Goal: Task Accomplishment & Management: Use online tool/utility

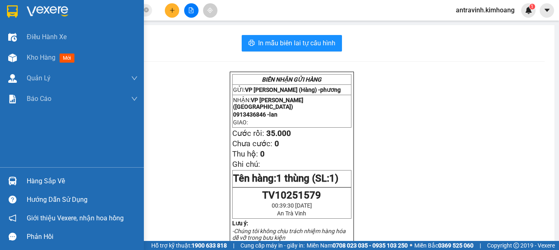
click at [22, 181] on div "Hàng sắp về" at bounding box center [72, 180] width 144 height 19
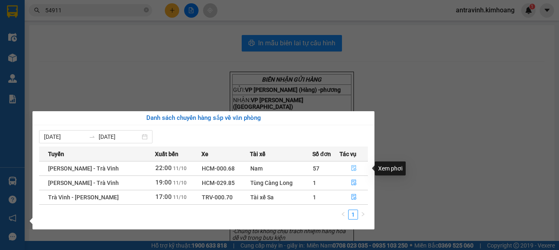
click at [354, 168] on icon "file-done" at bounding box center [354, 168] width 5 height 6
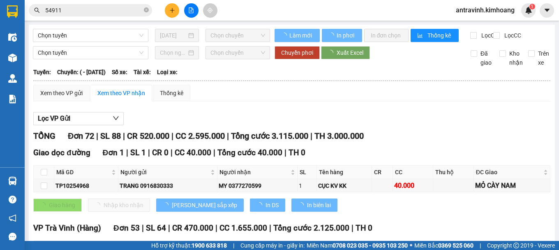
scroll to position [164, 0]
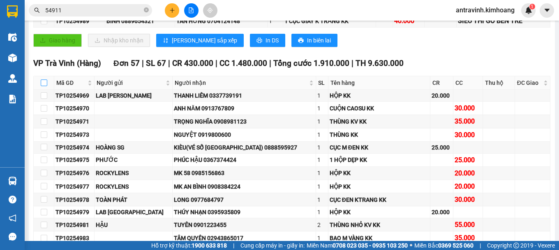
click at [44, 86] on input "checkbox" at bounding box center [44, 82] width 7 height 7
checkbox input "true"
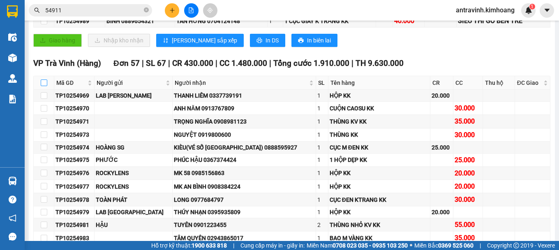
checkbox input "true"
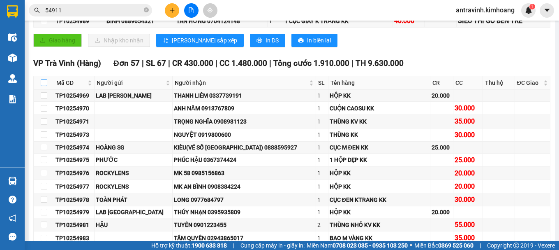
checkbox input "true"
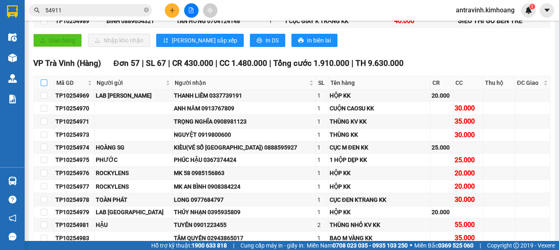
checkbox input "true"
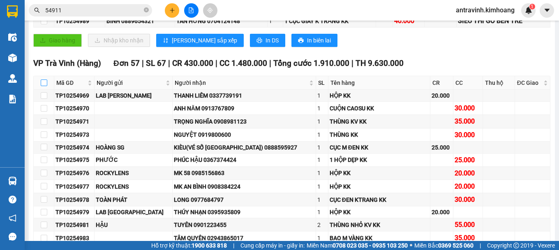
checkbox input "true"
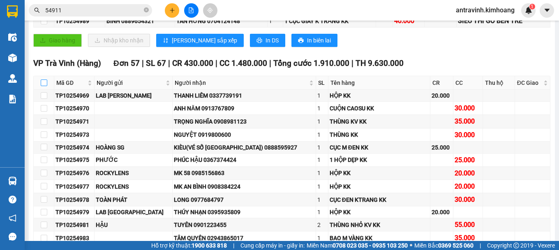
checkbox input "true"
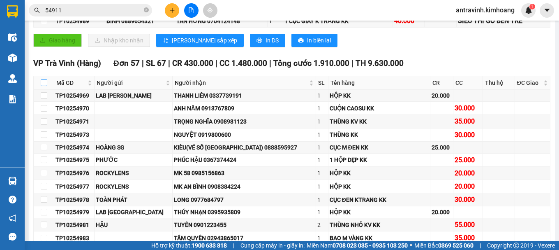
checkbox input "true"
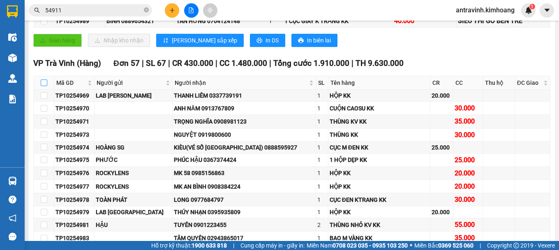
checkbox input "true"
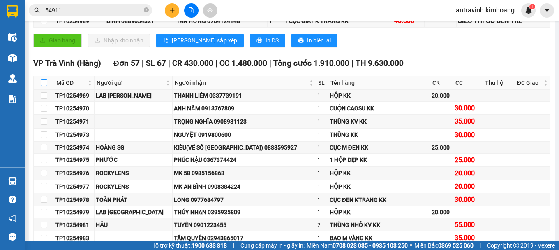
checkbox input "true"
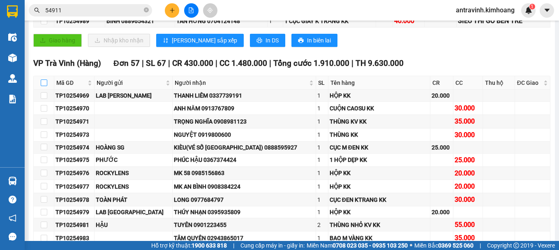
checkbox input "true"
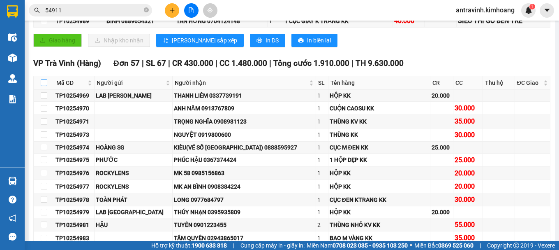
checkbox input "true"
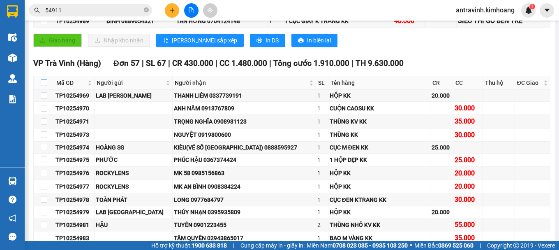
checkbox input "true"
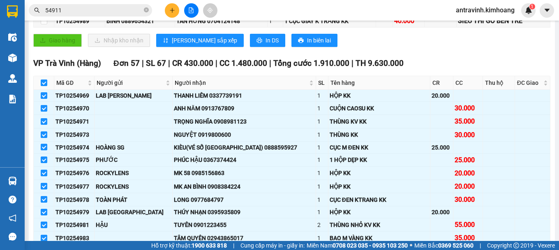
scroll to position [0, 0]
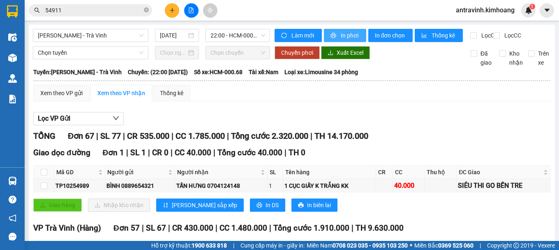
click at [341, 33] on span "In phơi" at bounding box center [350, 35] width 19 height 9
